Goal: Use online tool/utility: Utilize a website feature to perform a specific function

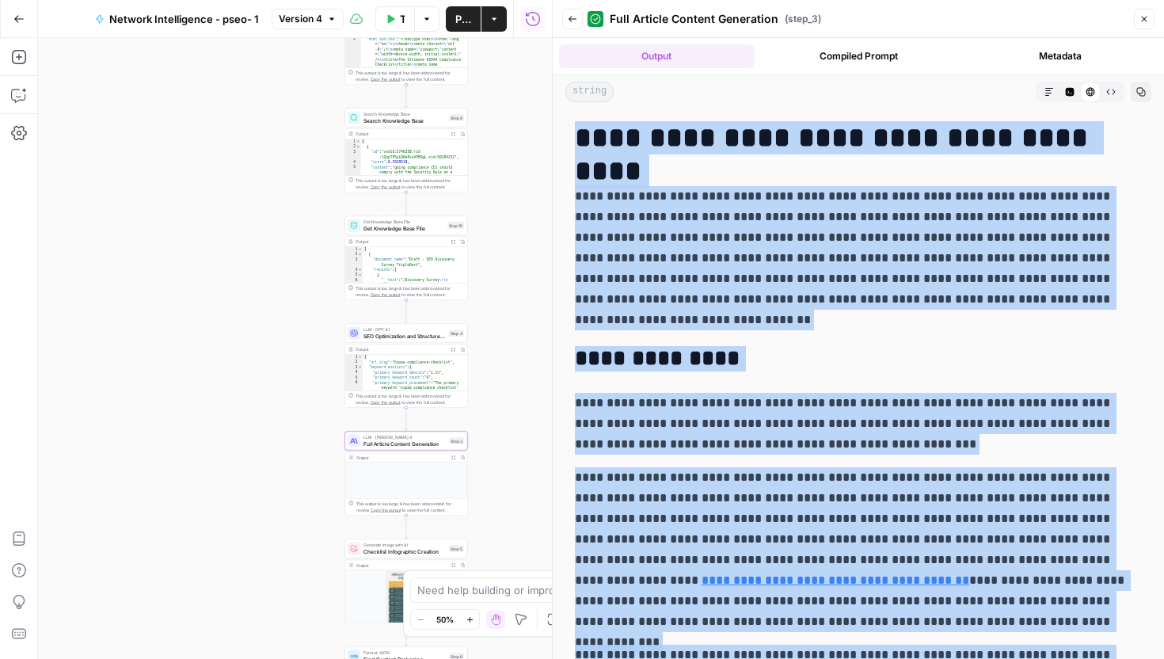
scroll to position [7883, 0]
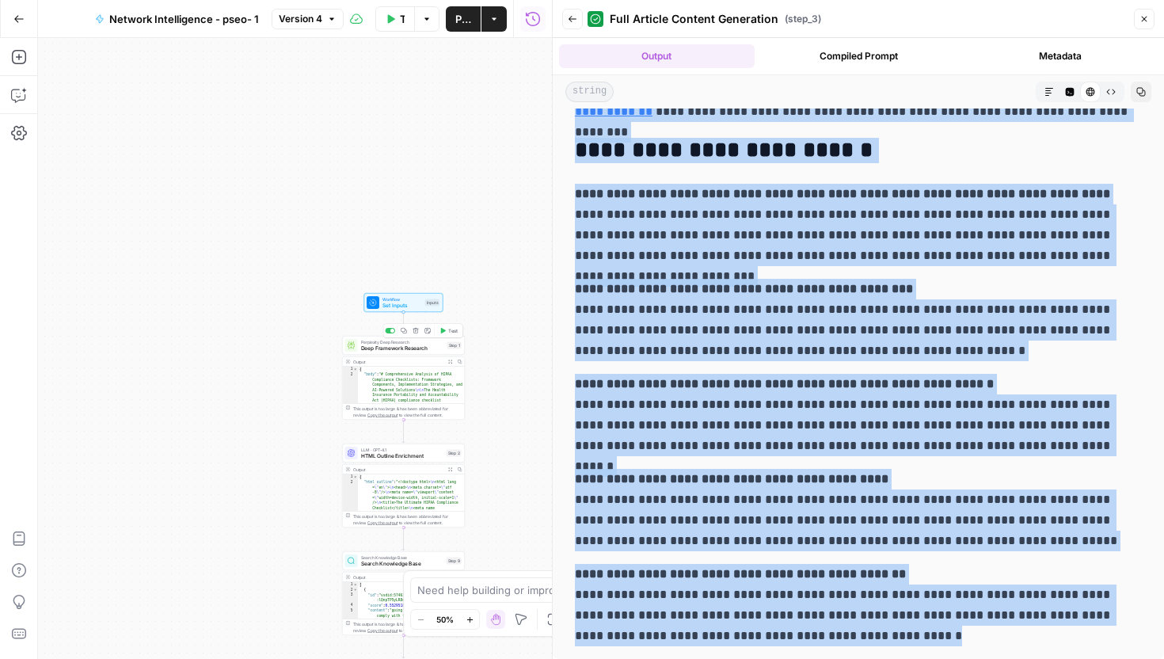
click at [412, 342] on span "Perplexity Deep Research" at bounding box center [402, 342] width 83 height 6
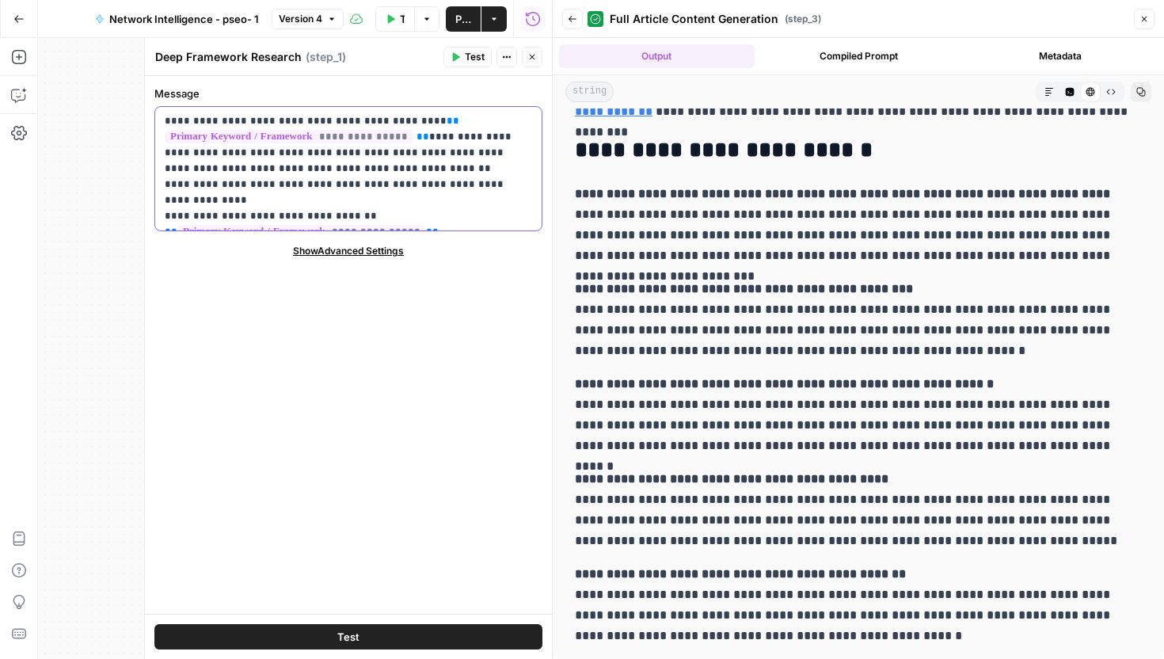
click at [458, 223] on p "**********" at bounding box center [348, 168] width 367 height 111
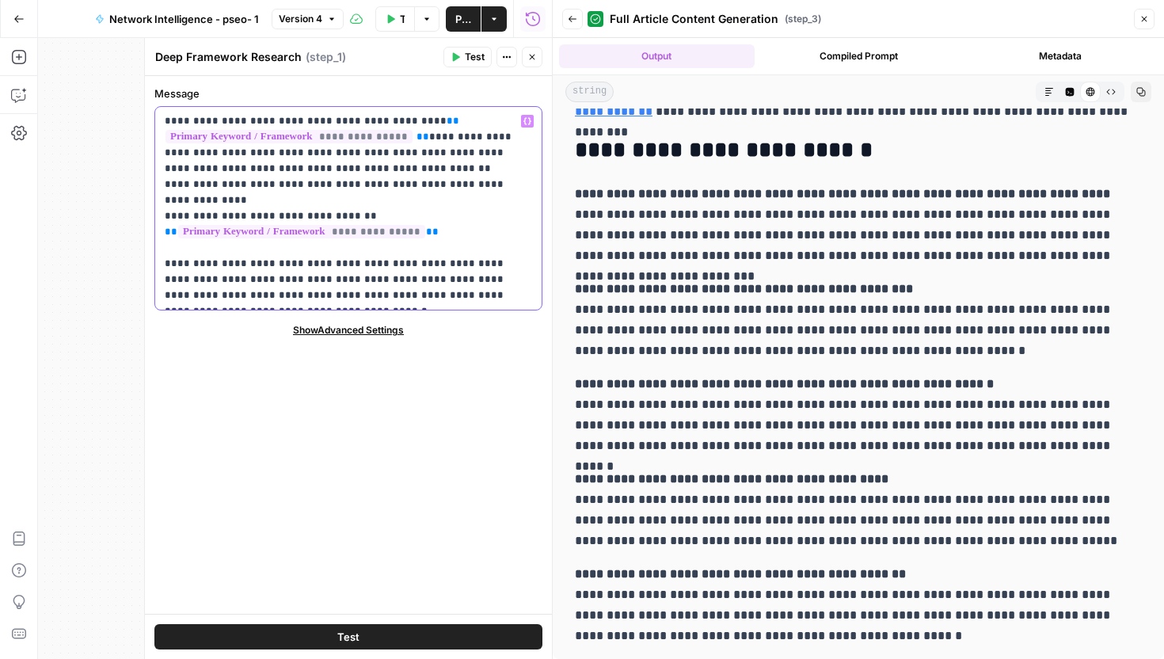
click at [352, 246] on p "**********" at bounding box center [348, 208] width 367 height 190
click at [417, 246] on p "**********" at bounding box center [348, 208] width 367 height 190
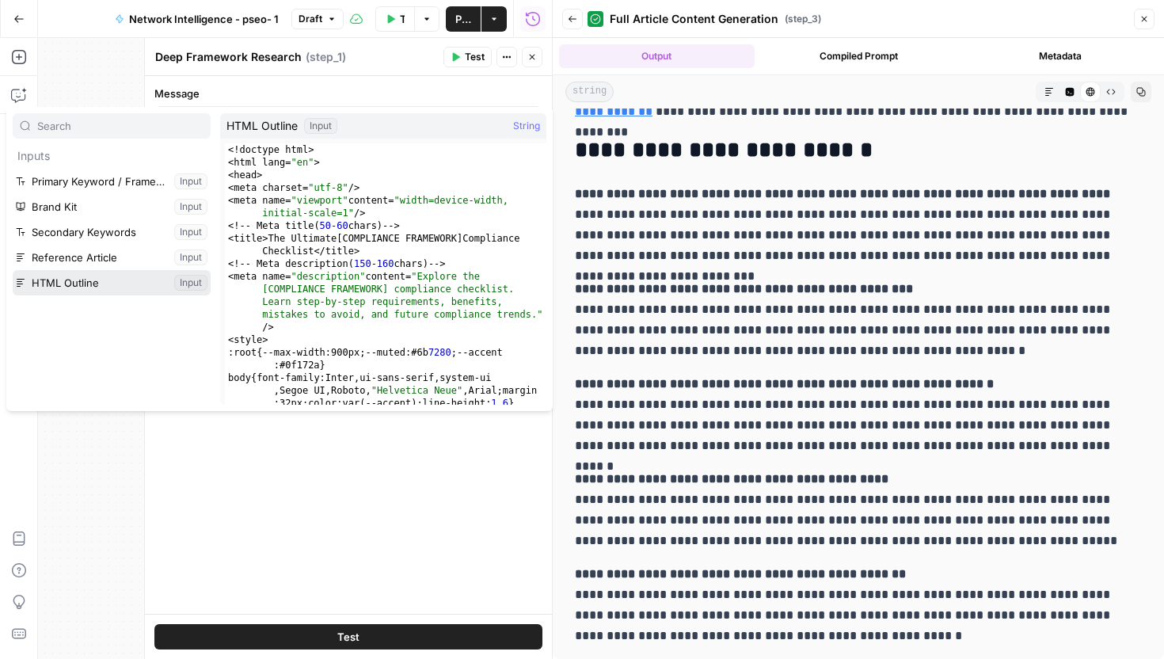
click at [108, 284] on button "Select variable HTML Outline" at bounding box center [112, 282] width 198 height 25
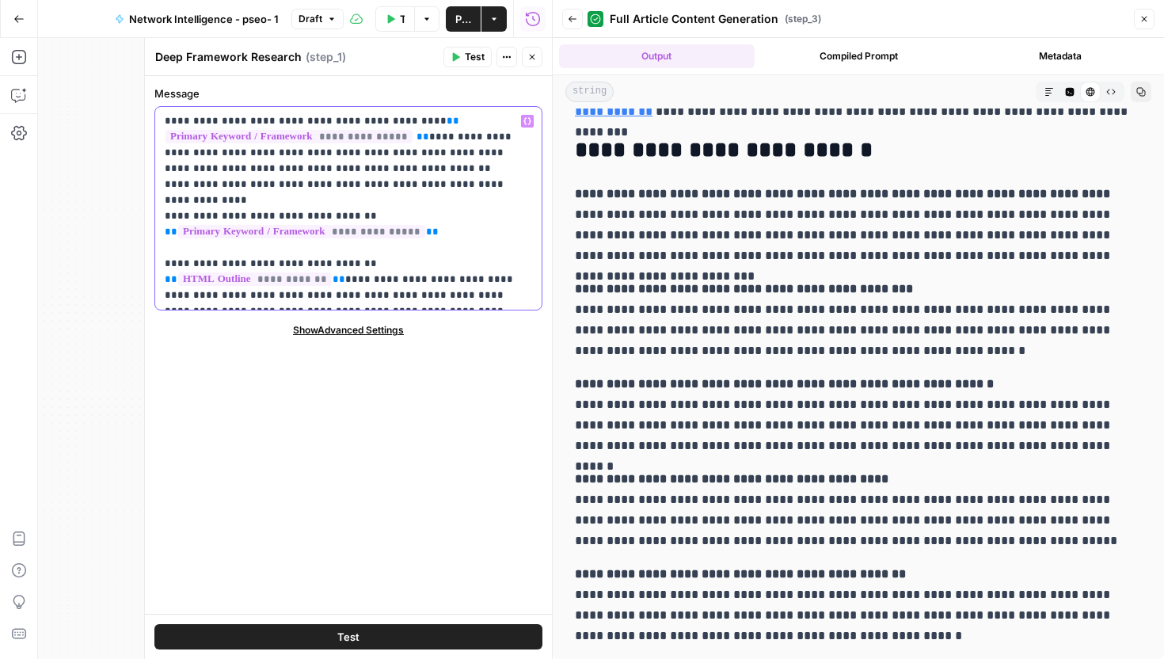
click at [415, 262] on p "**********" at bounding box center [348, 208] width 367 height 190
click at [409, 263] on p "**********" at bounding box center [348, 208] width 367 height 190
click at [480, 260] on p "**********" at bounding box center [348, 208] width 367 height 190
click at [246, 281] on p "**********" at bounding box center [348, 208] width 367 height 190
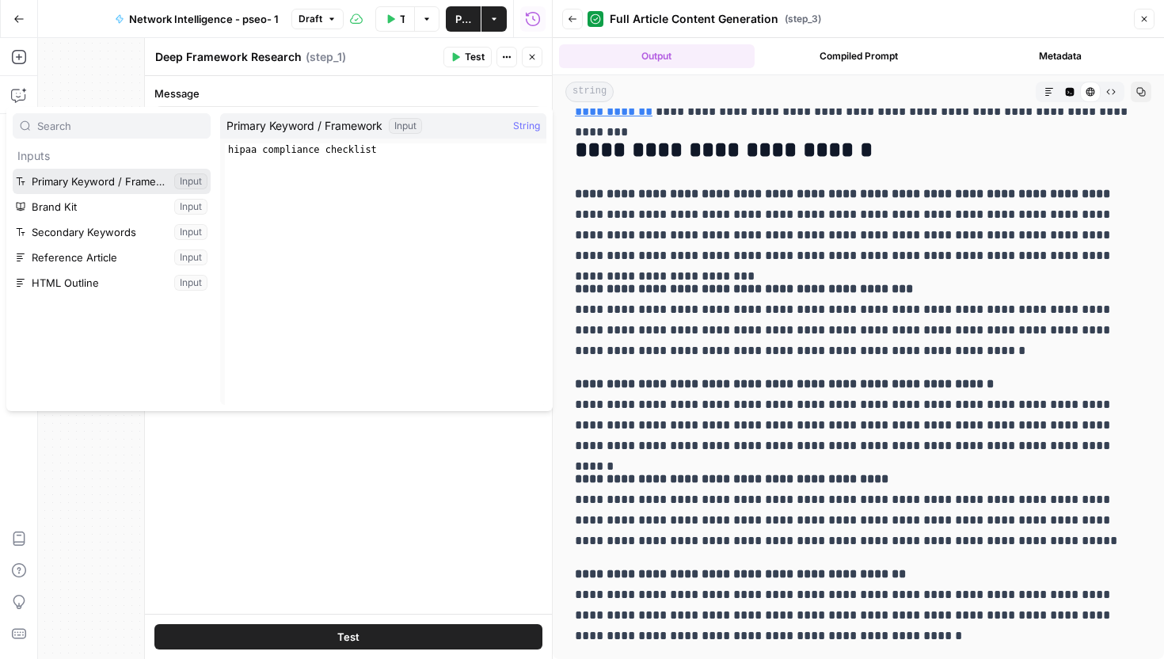
click at [78, 182] on button "Select variable Primary Keyword / Framework" at bounding box center [112, 181] width 198 height 25
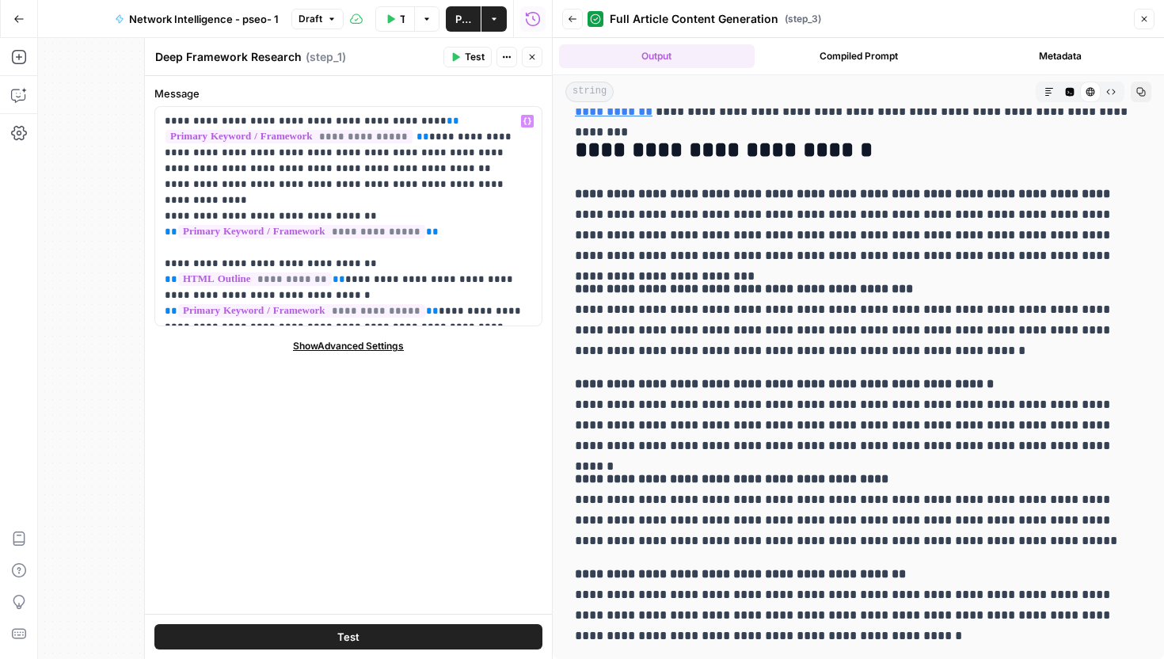
click at [531, 60] on icon "button" at bounding box center [532, 57] width 10 height 10
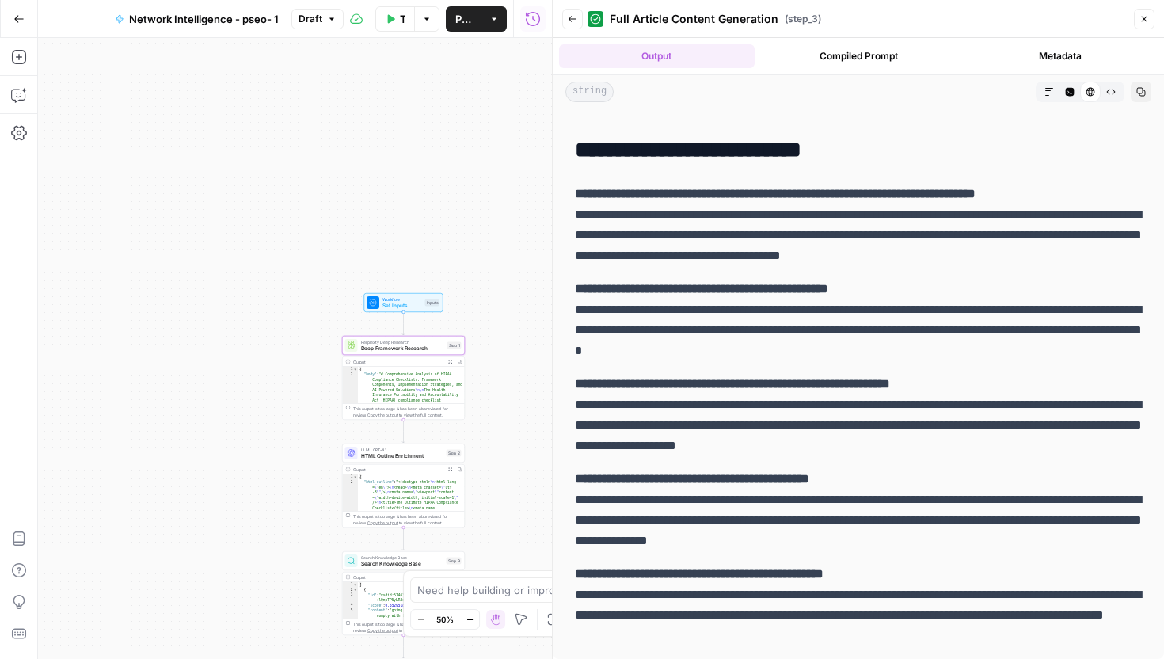
scroll to position [7862, 0]
click at [395, 21] on button "Test Workflow" at bounding box center [395, 18] width 40 height 25
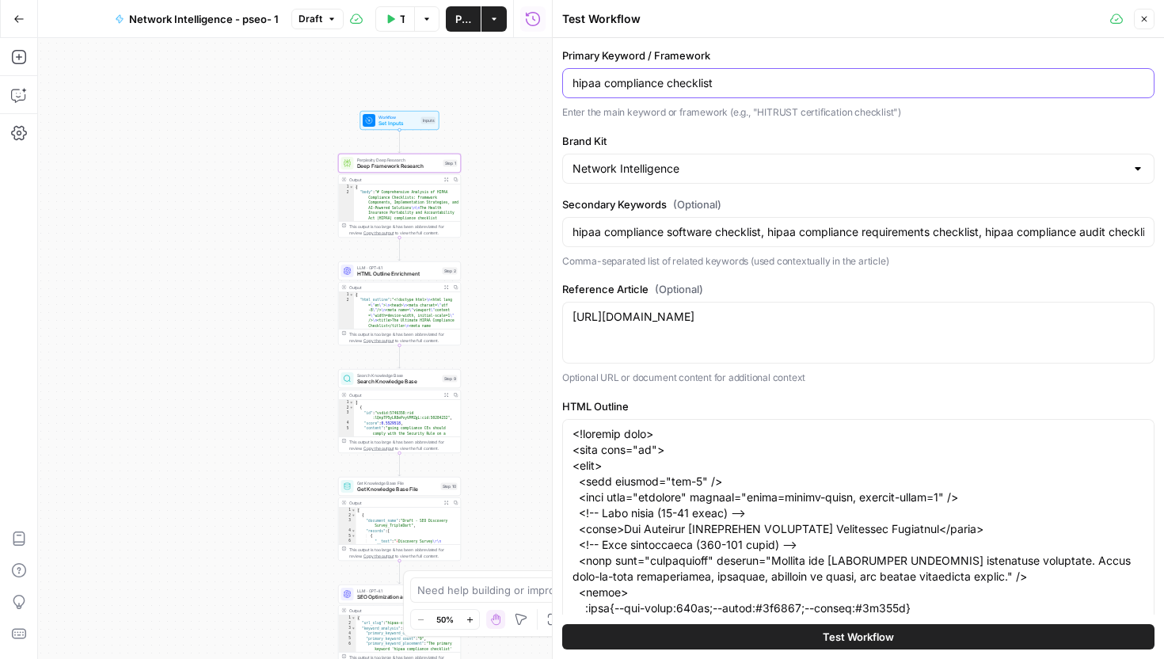
click at [722, 86] on input "hipaa compliance checklist" at bounding box center [859, 83] width 572 height 16
paste input "pci"
type input "pci compliance checklist"
click at [695, 314] on textarea "[URL][DOMAIN_NAME]" at bounding box center [859, 317] width 572 height 16
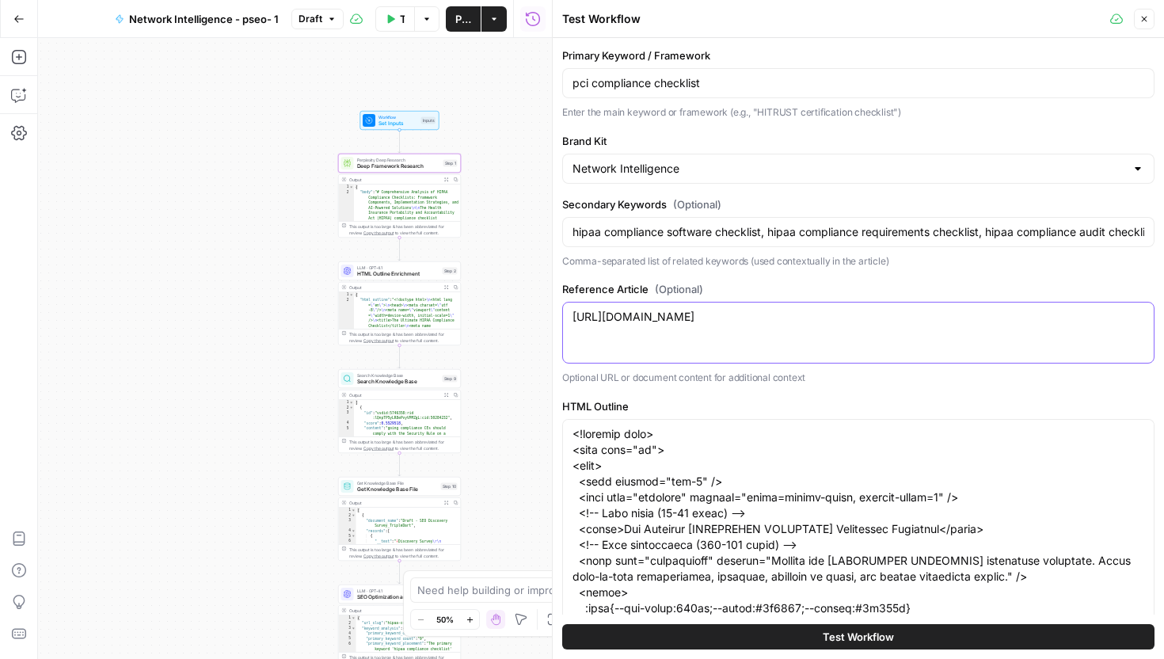
paste textarea "[DOMAIN_NAME][URL]"
type textarea "[URL][DOMAIN_NAME]"
click at [713, 238] on input "hipaa compliance software checklist, hipaa compliance requirements checklist, h…" at bounding box center [859, 232] width 572 height 16
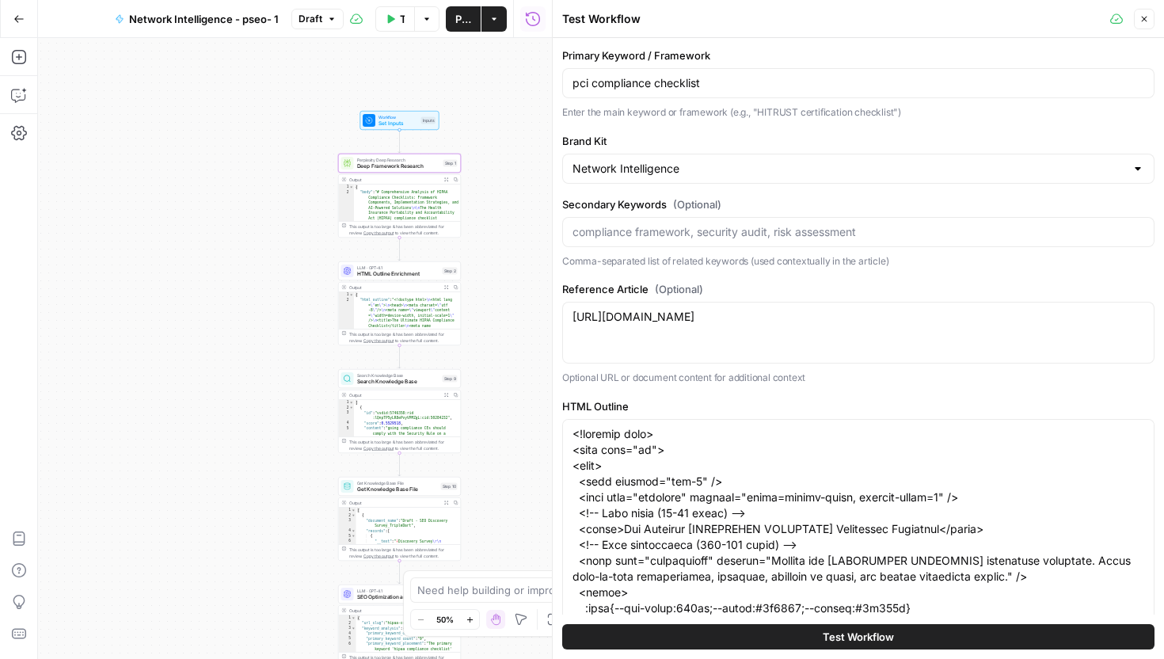
click at [702, 94] on div "pci compliance checklist" at bounding box center [858, 83] width 592 height 30
click at [667, 224] on input "Secondary Keywords (Optional)" at bounding box center [859, 232] width 572 height 16
paste input "pci dss compliance checklist what is pci compliance checklist pci-dss complianc…"
type input "pci dss compliance checklist what is pci compliance checklist pci-dss complianc…"
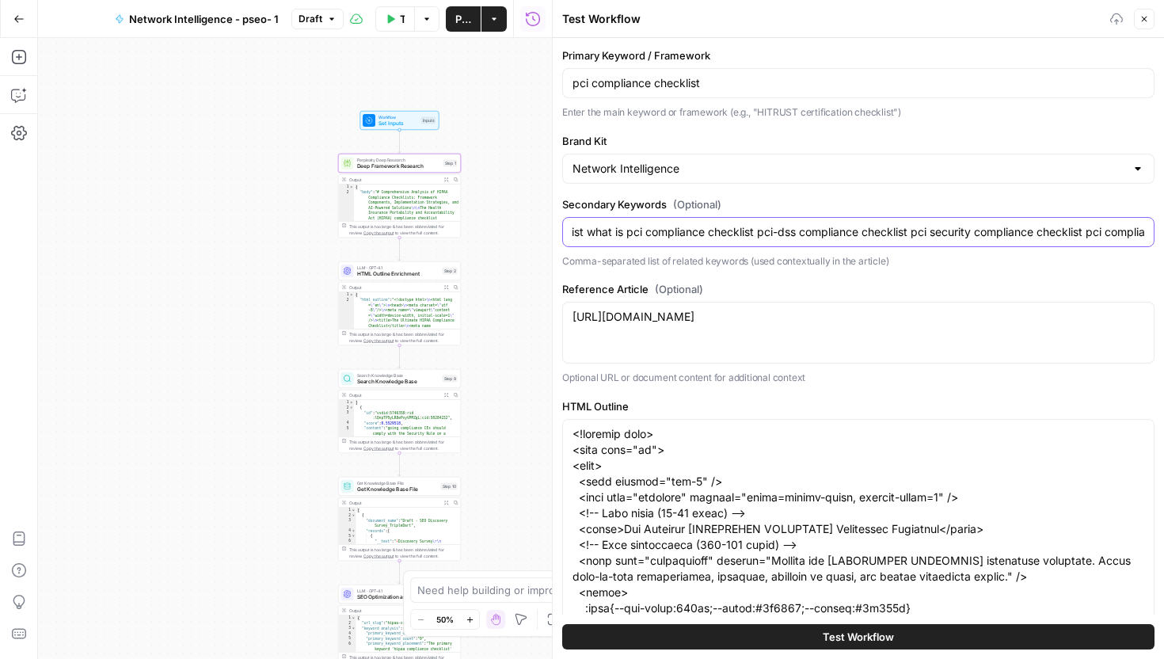
scroll to position [0, 0]
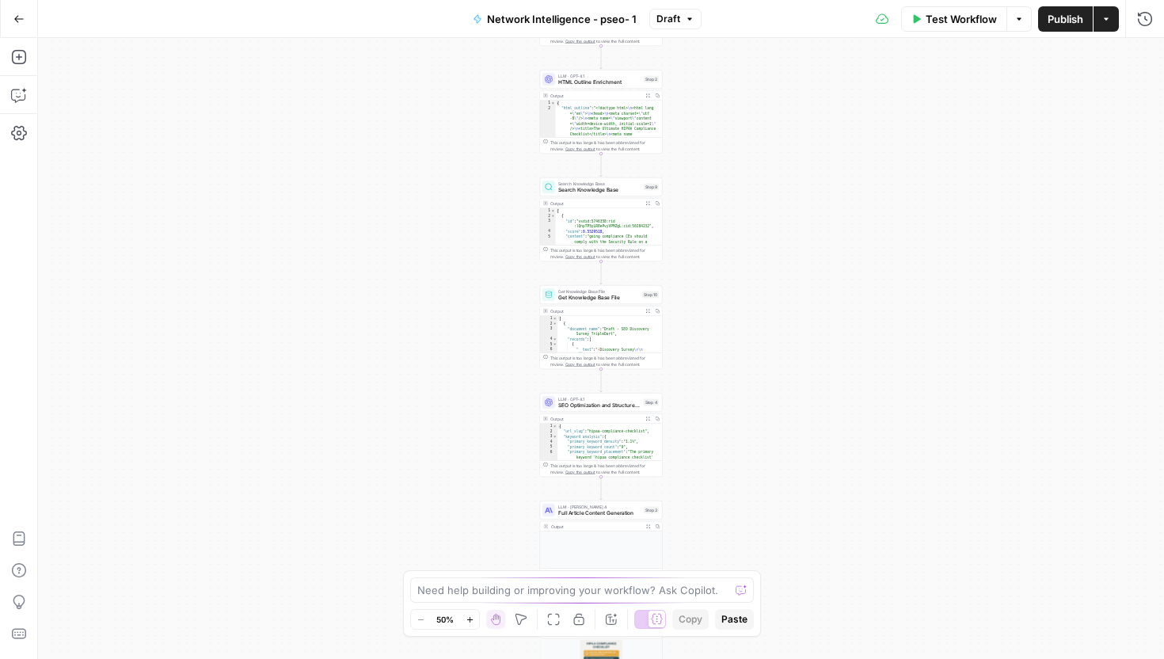
click at [922, 23] on button "Test Workflow" at bounding box center [954, 18] width 106 height 25
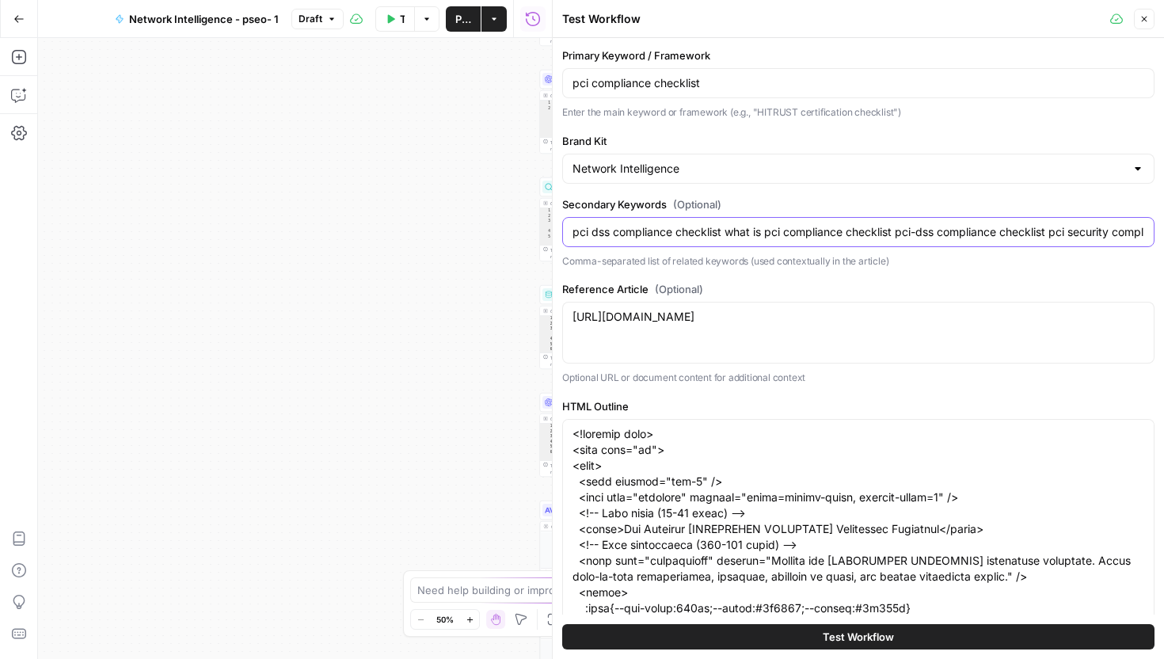
click at [672, 230] on input "pci dss compliance checklist what is pci compliance checklist pci-dss complianc…" at bounding box center [859, 232] width 572 height 16
click at [724, 230] on input "pci dss compliance checklist what is pci compliance checklist pci-dss complianc…" at bounding box center [859, 232] width 572 height 16
click at [765, 231] on input "pci dss compliance checklist, what is pci compliance checklist pci-dss complian…" at bounding box center [859, 232] width 572 height 16
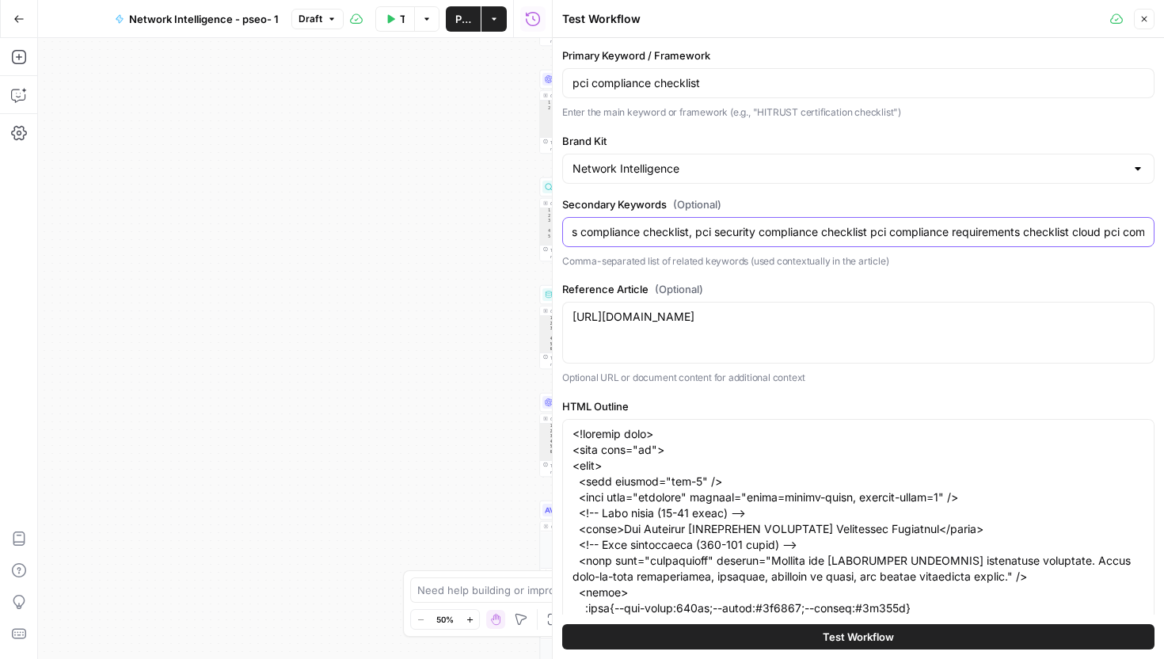
click at [876, 230] on input "pci dss compliance checklist, what is pci compliance checklist pci-dss complian…" at bounding box center [859, 232] width 572 height 16
click at [1085, 233] on input "pci dss compliance checklist, what is pci compliance checklist pci-dss complian…" at bounding box center [859, 232] width 572 height 16
click at [1033, 226] on input "pci dss compliance checklist, what is pci compliance checklist pci-dss complian…" at bounding box center [859, 232] width 572 height 16
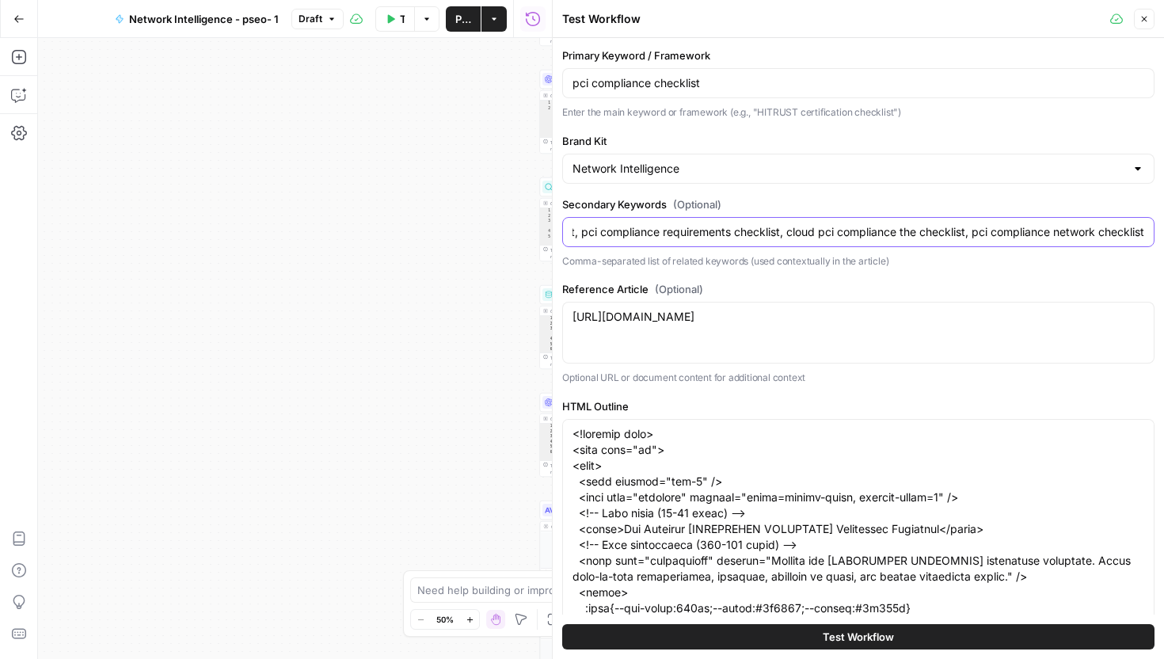
type input "pci dss compliance checklist, what is pci compliance checklist pci-dss complian…"
drag, startPoint x: 1059, startPoint y: 270, endPoint x: 850, endPoint y: 352, distance: 224.7
click at [1059, 270] on div "Primary Keyword / Framework pci compliance checklist Enter the main keyword or …" at bounding box center [858, 410] width 592 height 724
click at [849, 342] on div "[URL][DOMAIN_NAME] [URL][DOMAIN_NAME]" at bounding box center [858, 333] width 592 height 62
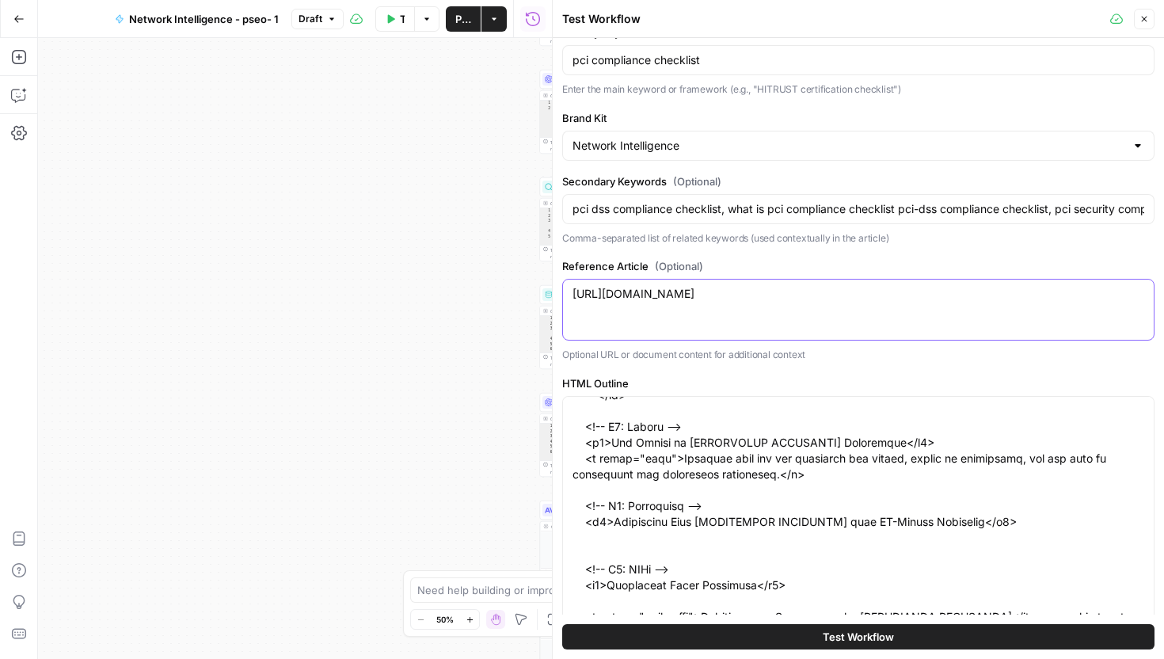
scroll to position [166, 0]
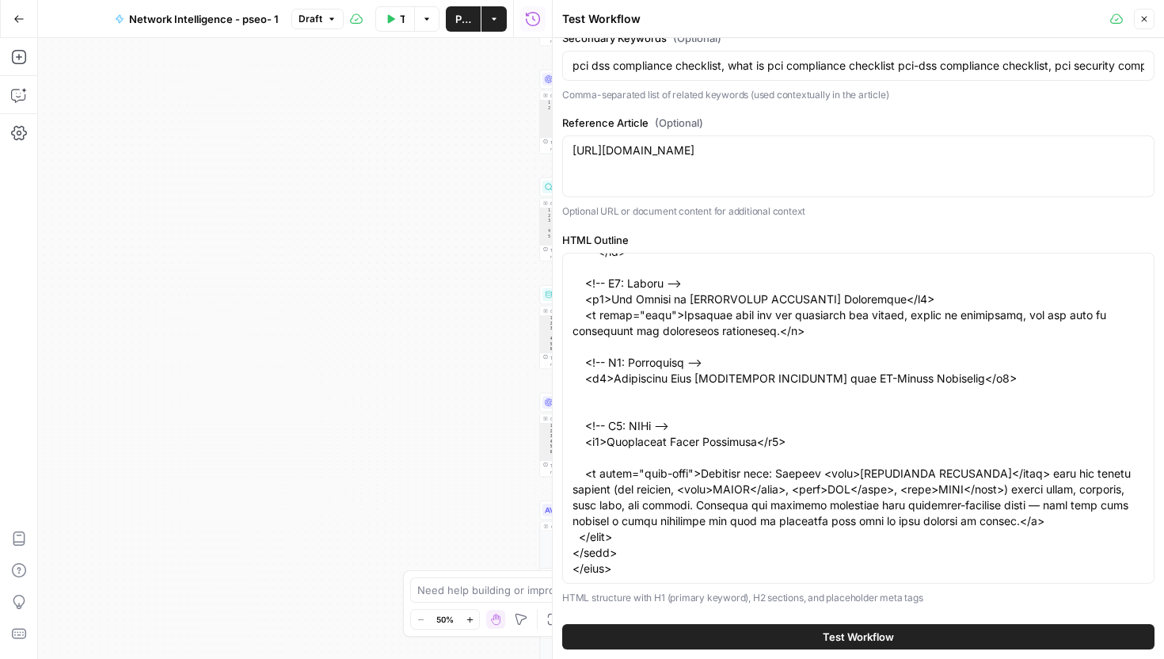
click at [821, 641] on button "Test Workflow" at bounding box center [858, 636] width 592 height 25
